Goal: Task Accomplishment & Management: Complete application form

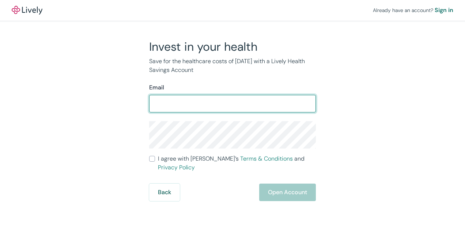
click at [237, 106] on input "Email" at bounding box center [232, 104] width 167 height 15
type input "[EMAIL_ADDRESS][DOMAIN_NAME]"
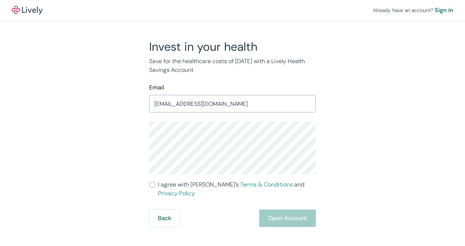
click at [129, 143] on div "Invest in your health Save for the healthcare costs of [DATE] with a Lively Hea…" at bounding box center [228, 133] width 351 height 188
click at [148, 186] on div "Invest in your health Save for the healthcare costs of [DATE] with a Lively Hea…" at bounding box center [227, 133] width 175 height 188
click at [152, 185] on input "I agree with Lively’s Terms & Conditions and Privacy Policy" at bounding box center [152, 185] width 6 height 6
checkbox input "true"
click at [291, 210] on button "Open Account" at bounding box center [287, 219] width 57 height 18
